Goal: Entertainment & Leisure: Consume media (video, audio)

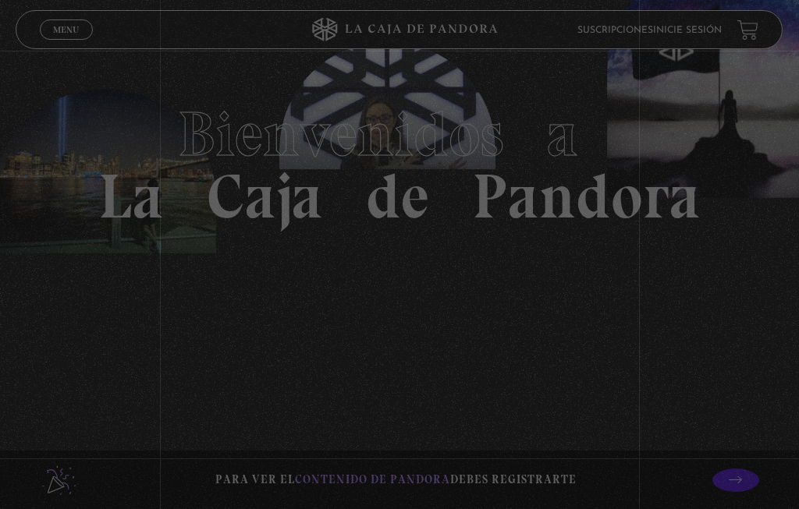
scroll to position [90, 0]
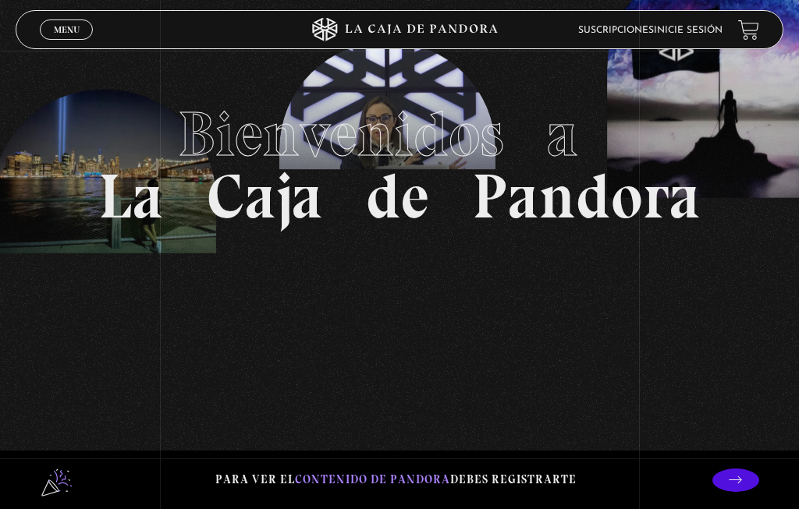
click at [73, 25] on span "Menu" at bounding box center [67, 29] width 26 height 9
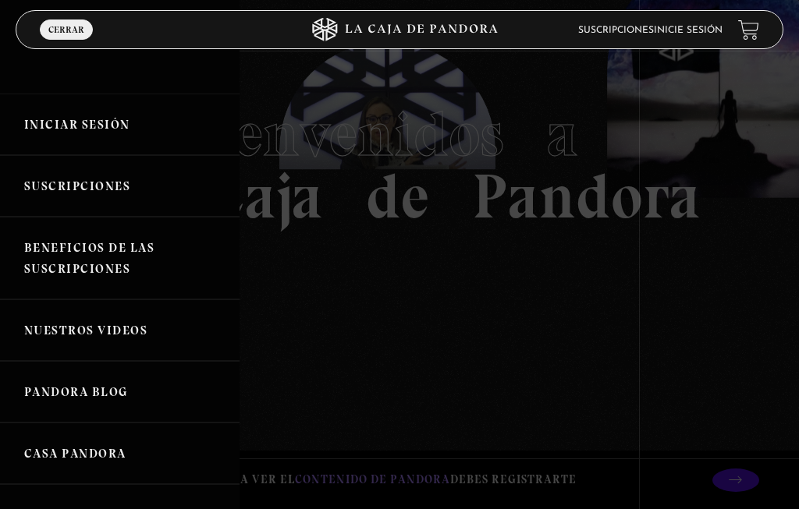
click at [102, 124] on link "Iniciar Sesión" at bounding box center [119, 125] width 239 height 62
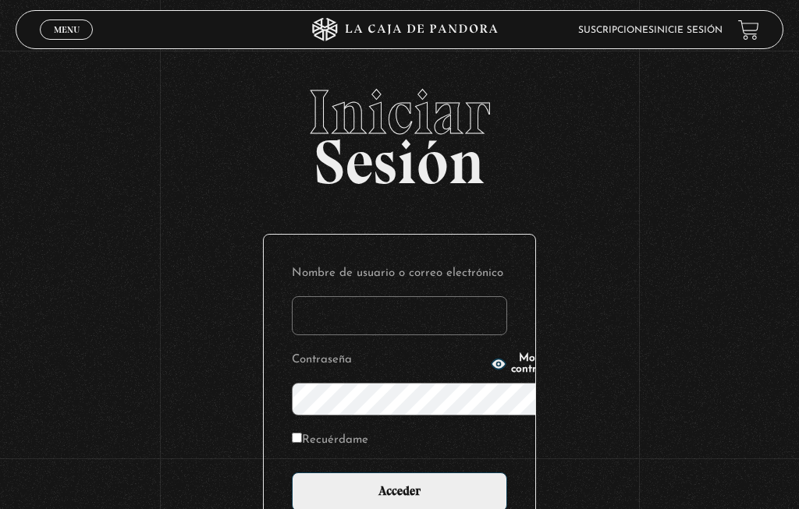
click at [348, 296] on input "Nombre de usuario o correo electrónico" at bounding box center [399, 315] width 215 height 39
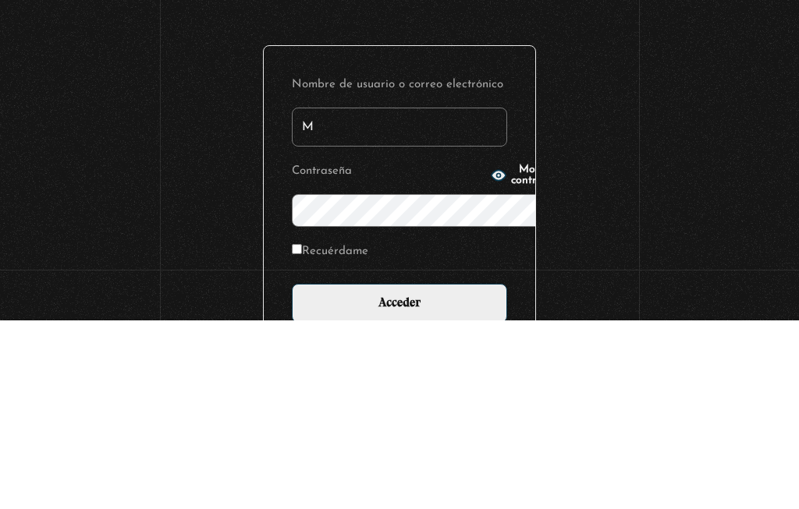
type input "Mariposa"
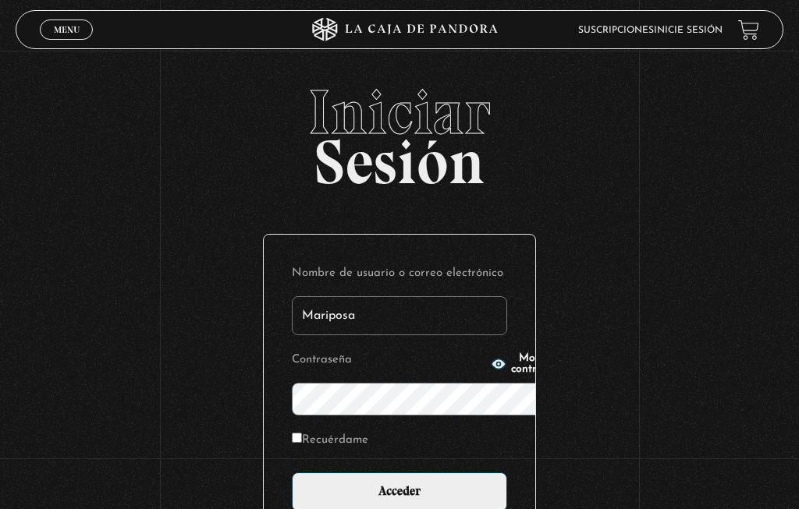
click at [511, 365] on span "Mostrar contraseña" at bounding box center [538, 364] width 54 height 22
click at [412, 473] on input "Acceder" at bounding box center [399, 492] width 215 height 39
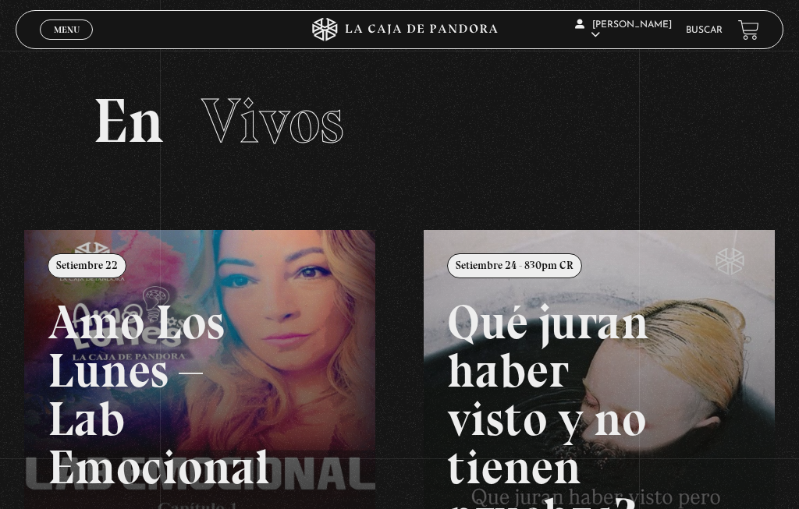
click at [68, 34] on span "Menu" at bounding box center [67, 29] width 26 height 9
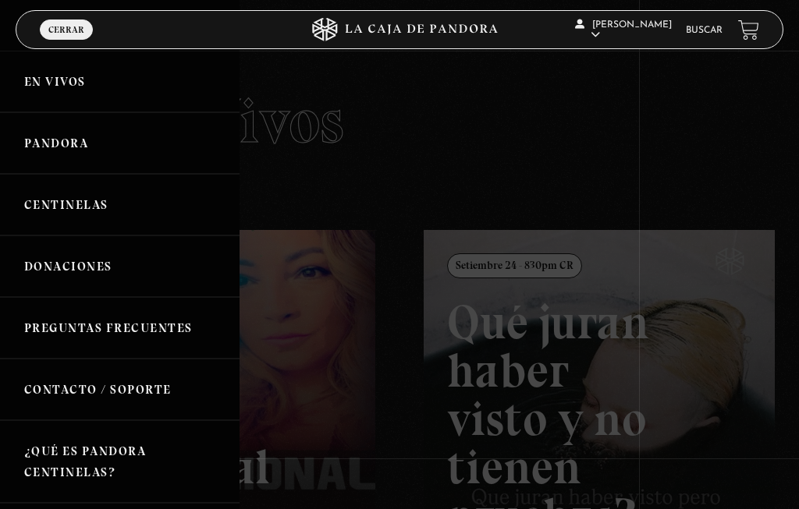
click at [97, 206] on link "Centinelas" at bounding box center [119, 205] width 239 height 62
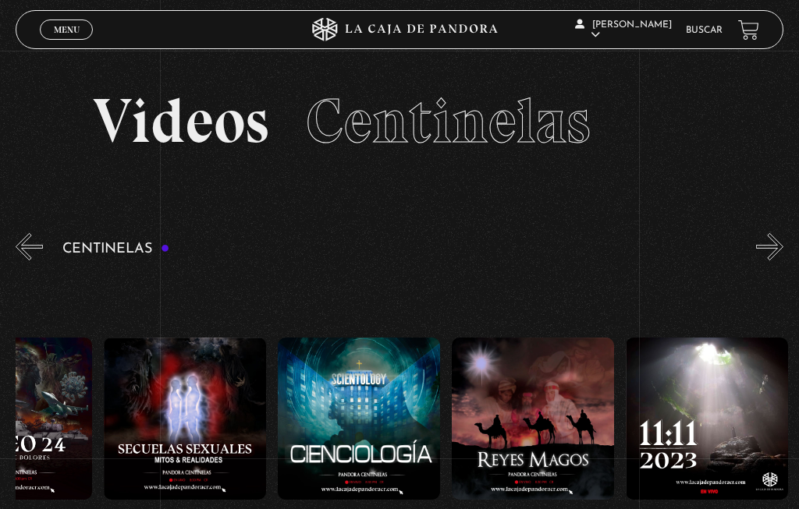
scroll to position [0, 8117]
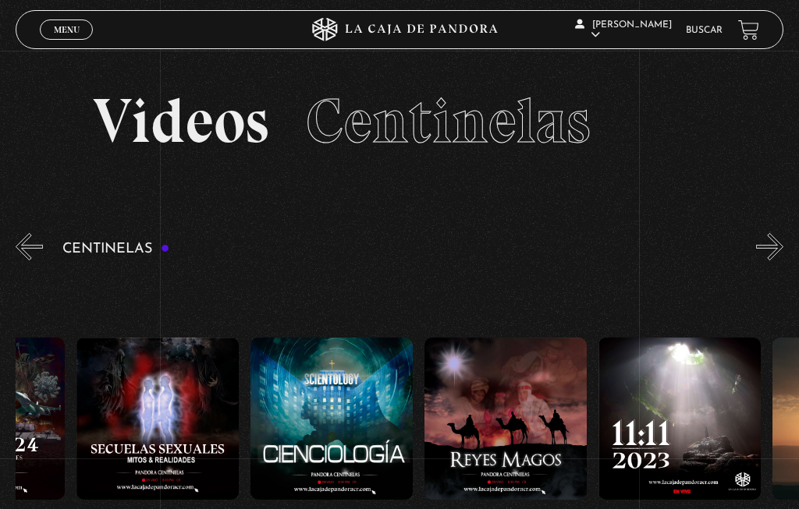
click at [312, 373] on figure at bounding box center [331, 419] width 162 height 162
